Goal: Task Accomplishment & Management: Manage account settings

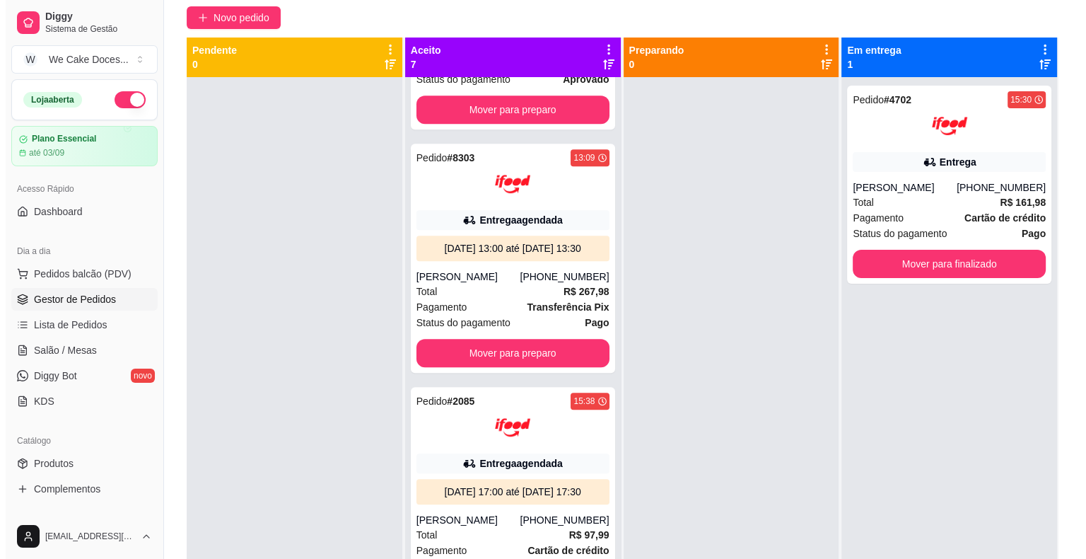
scroll to position [1109, 0]
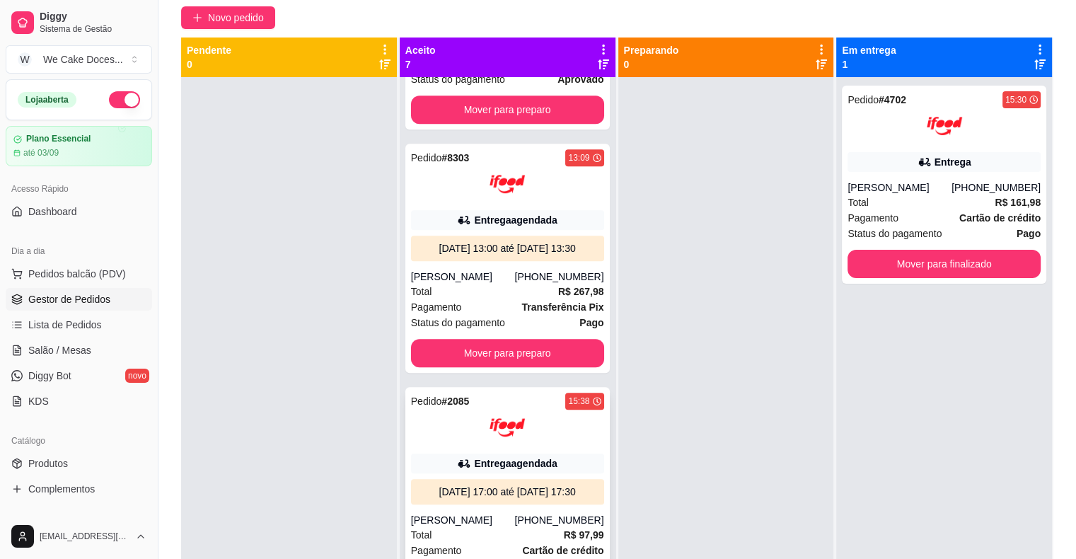
click at [441, 418] on div "Pedido # 2085 15:38 Entrega agendada [DATE] 17:00 até [DATE] 17:30 [PERSON_NAME…" at bounding box center [507, 501] width 204 height 229
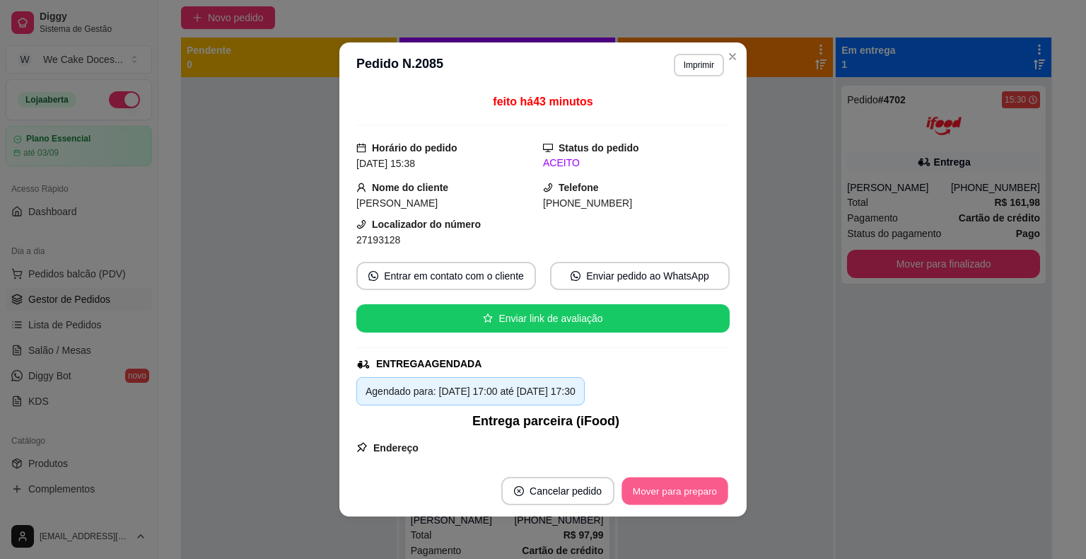
click at [680, 479] on button "Mover para preparo" at bounding box center [675, 491] width 106 height 28
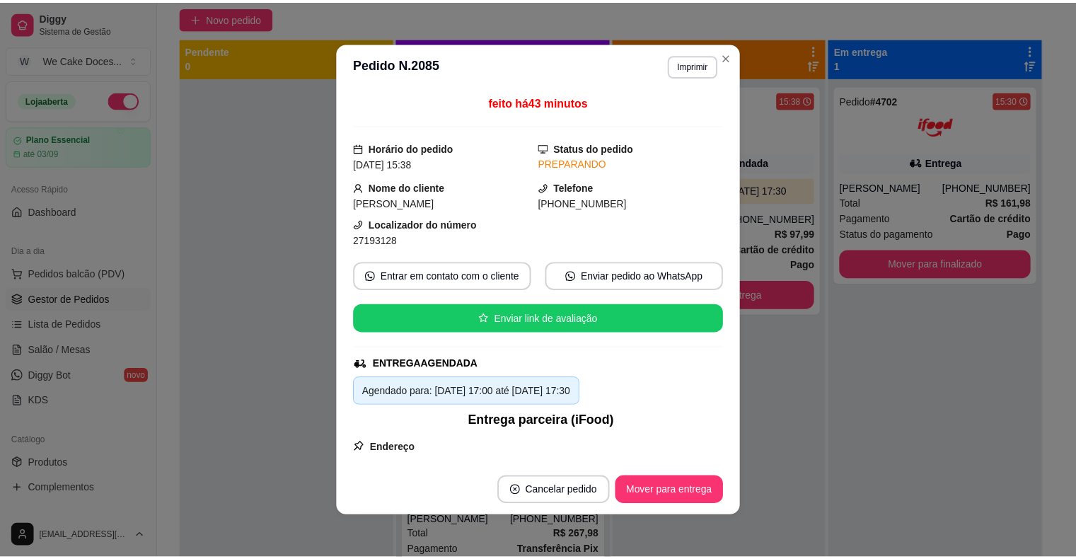
scroll to position [837, 0]
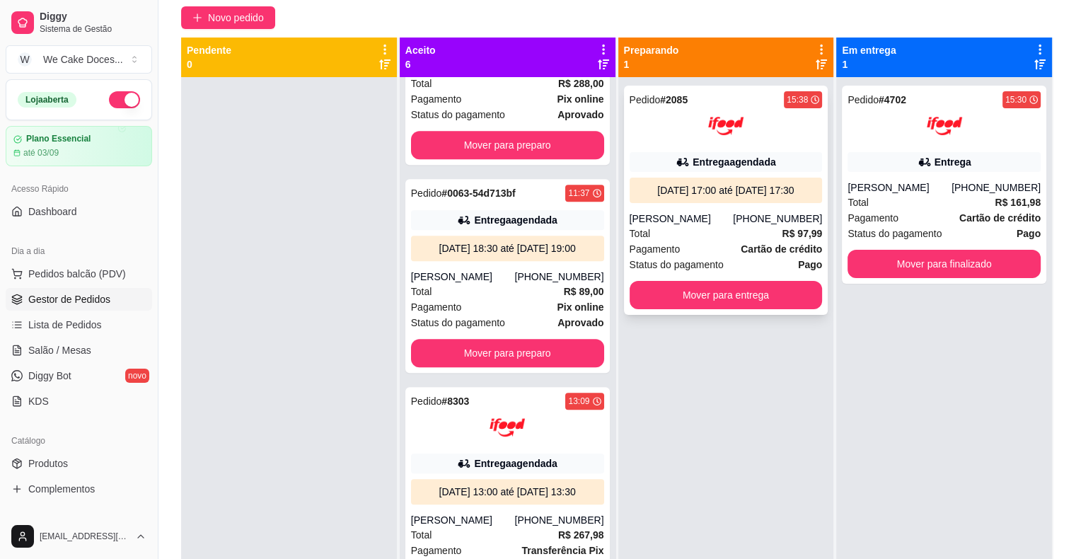
click at [735, 121] on img at bounding box center [725, 125] width 35 height 35
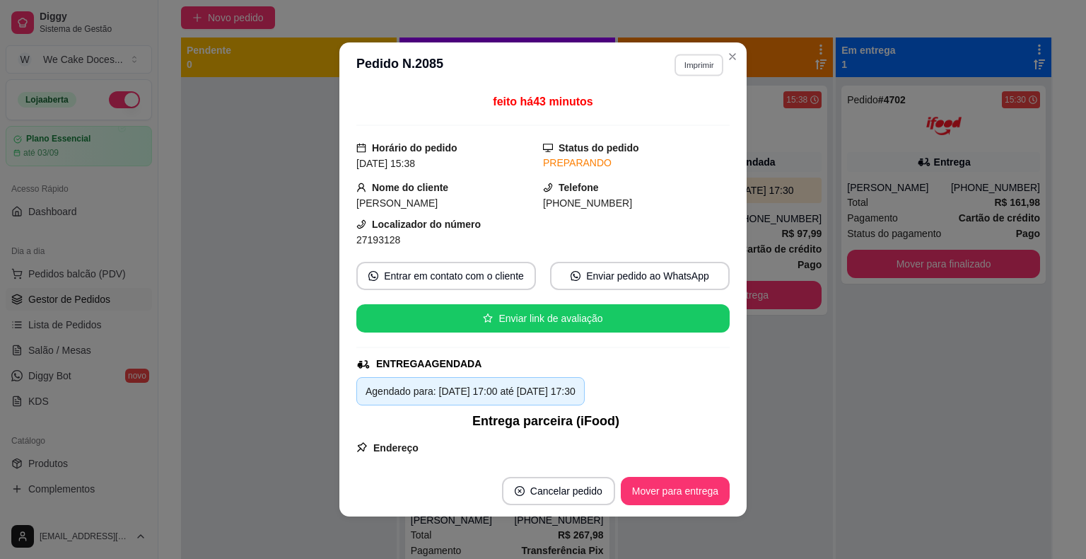
click at [677, 67] on button "Imprimir" at bounding box center [699, 65] width 49 height 22
click at [664, 104] on button "IMPRESSORA" at bounding box center [668, 114] width 99 height 22
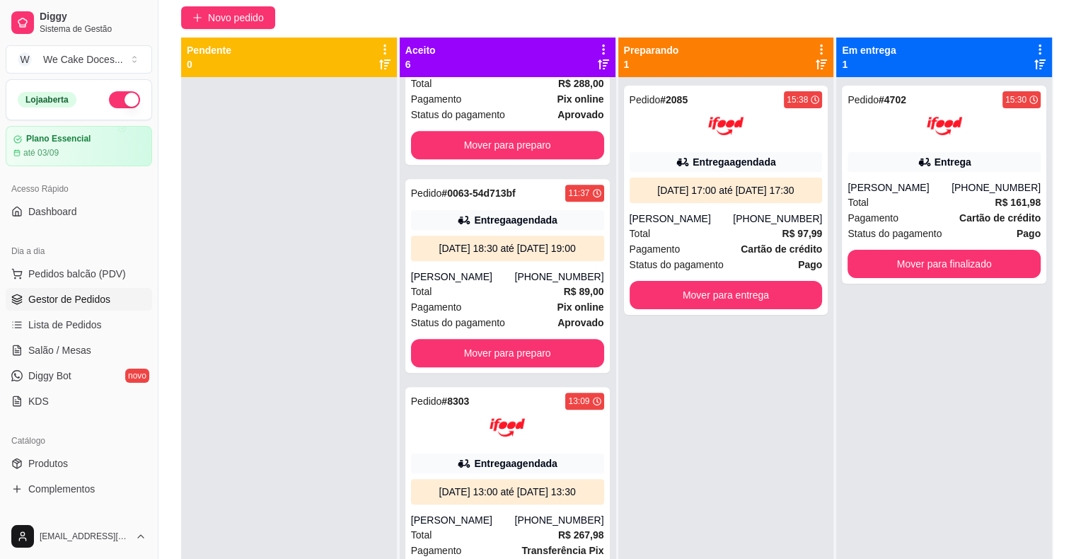
drag, startPoint x: 611, startPoint y: 469, endPoint x: 608, endPoint y: 447, distance: 22.1
click at [608, 447] on div "Aceito 6 Pedido # 0051-39d76b30 14:51 Entrega agendada [DATE] 16:30 até [DATE] …" at bounding box center [509, 316] width 219 height 559
click at [668, 471] on div "Pedido # 2085 15:38 Entrega agendada [DATE] 17:00 até [DATE] 17:30 [PERSON_NAME…" at bounding box center [726, 356] width 216 height 559
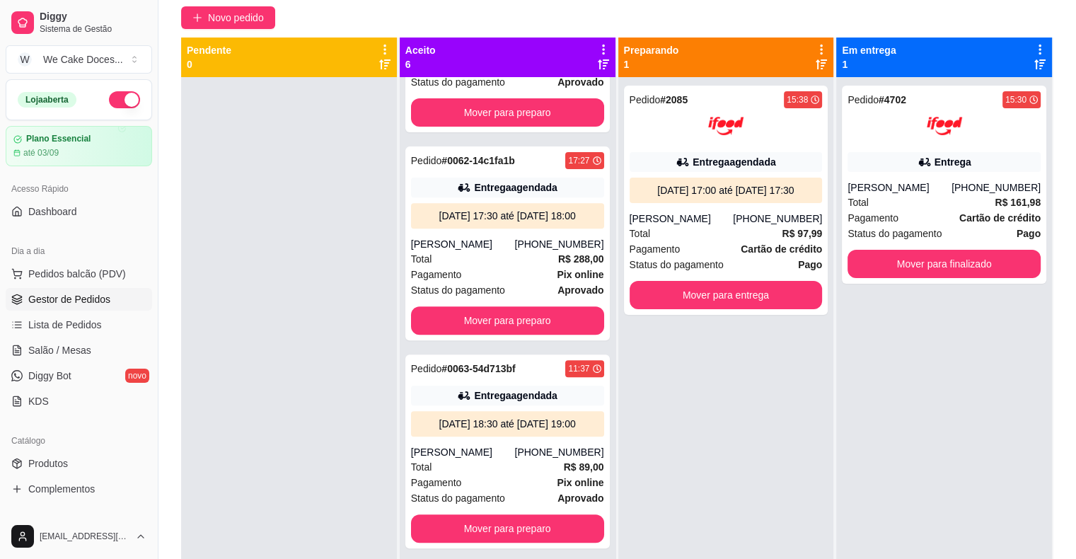
scroll to position [563, 0]
click at [495, 251] on div "[PERSON_NAME]" at bounding box center [463, 244] width 104 height 14
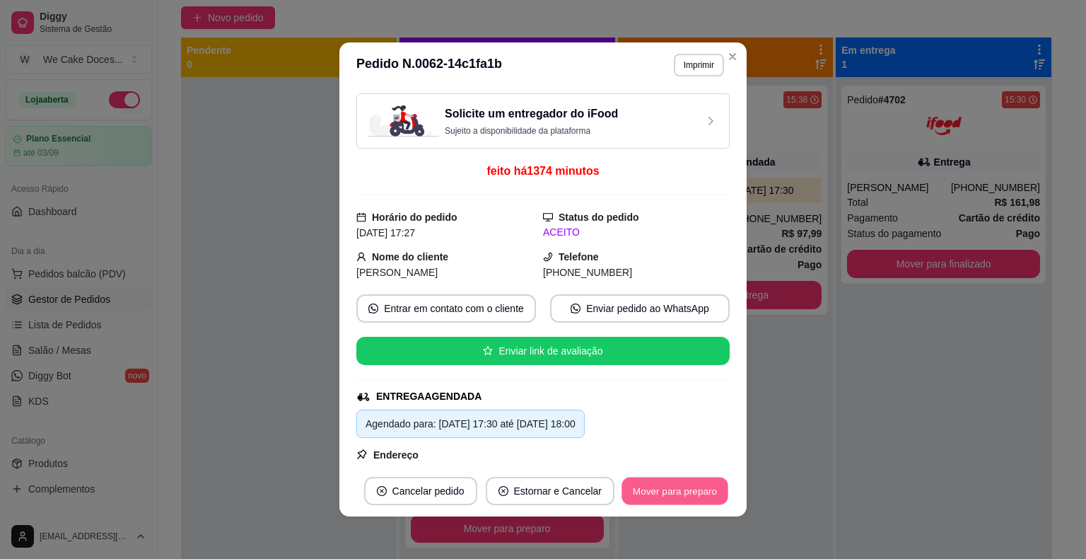
click at [652, 489] on button "Mover para preparo" at bounding box center [675, 491] width 106 height 28
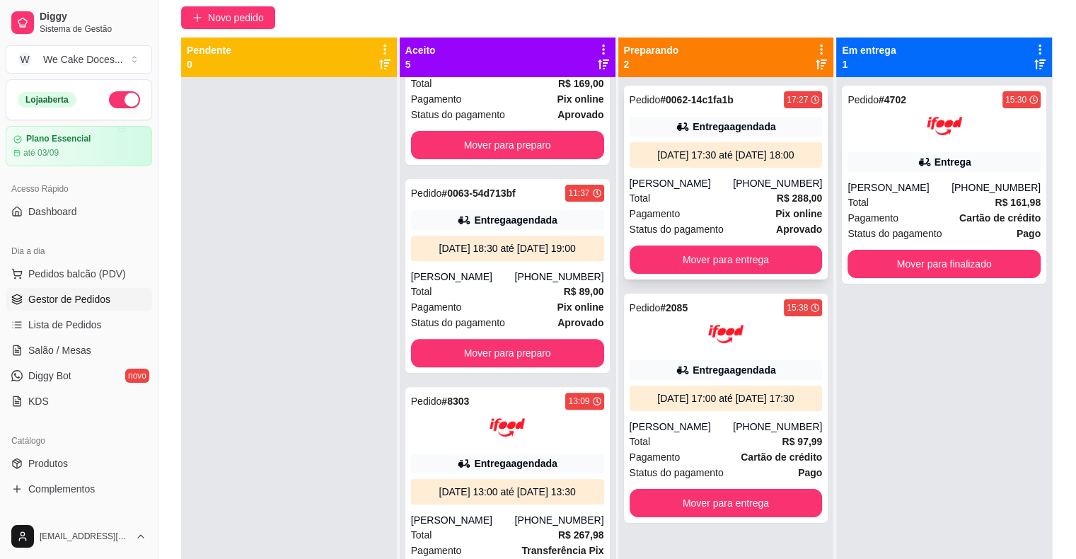
click at [733, 182] on div "[PERSON_NAME]" at bounding box center [681, 183] width 104 height 14
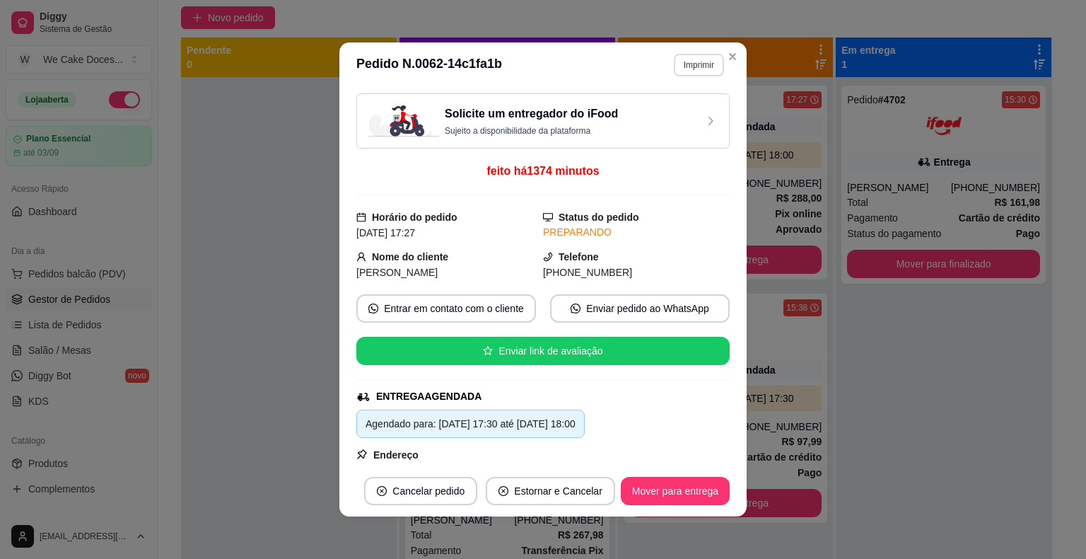
click at [687, 63] on button "Imprimir" at bounding box center [699, 65] width 50 height 23
click at [659, 115] on button "IMPRESSORA" at bounding box center [668, 114] width 99 height 22
